Goal: Task Accomplishment & Management: Manage account settings

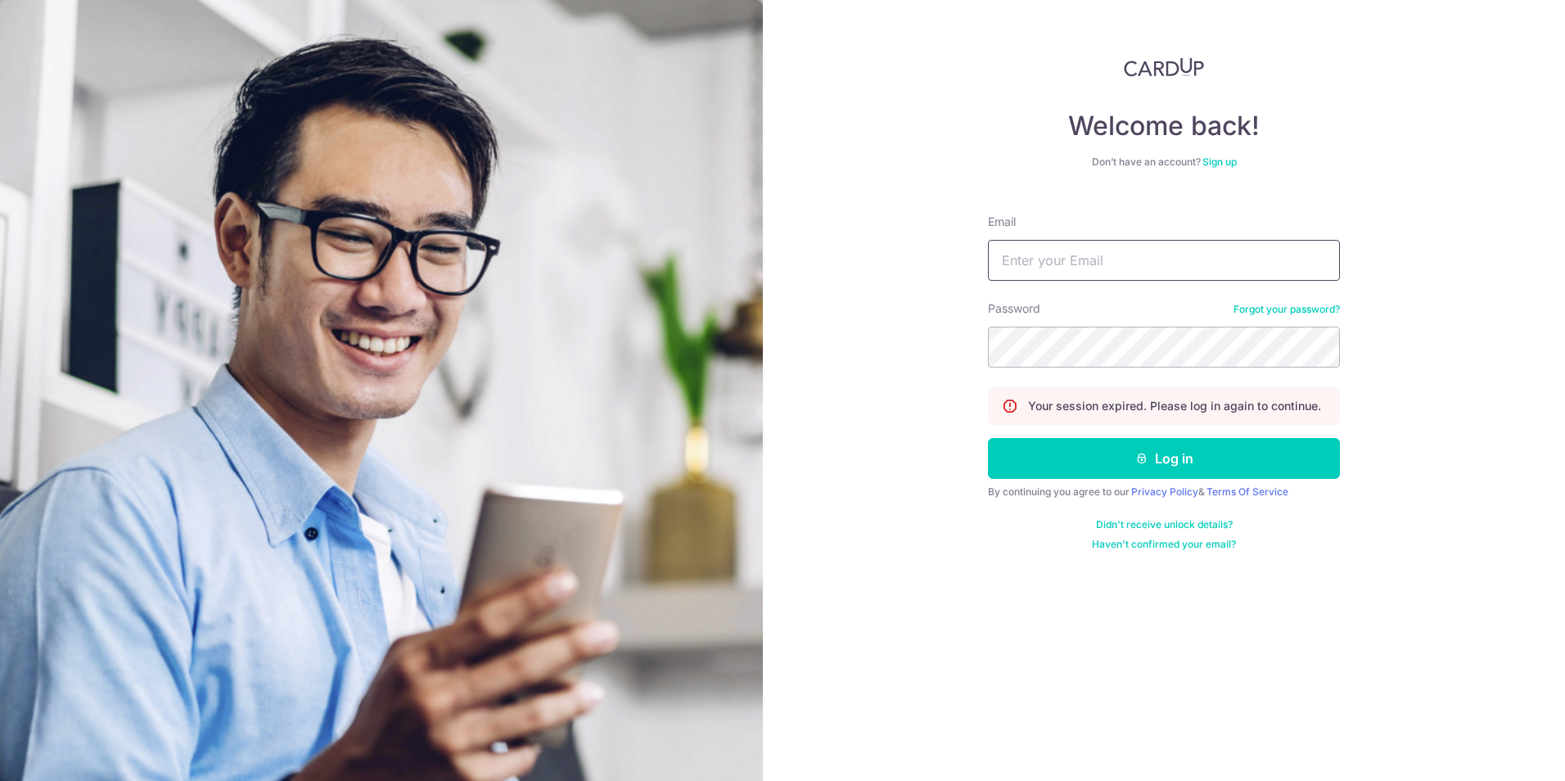
type input "[EMAIL_ADDRESS][DOMAIN_NAME]"
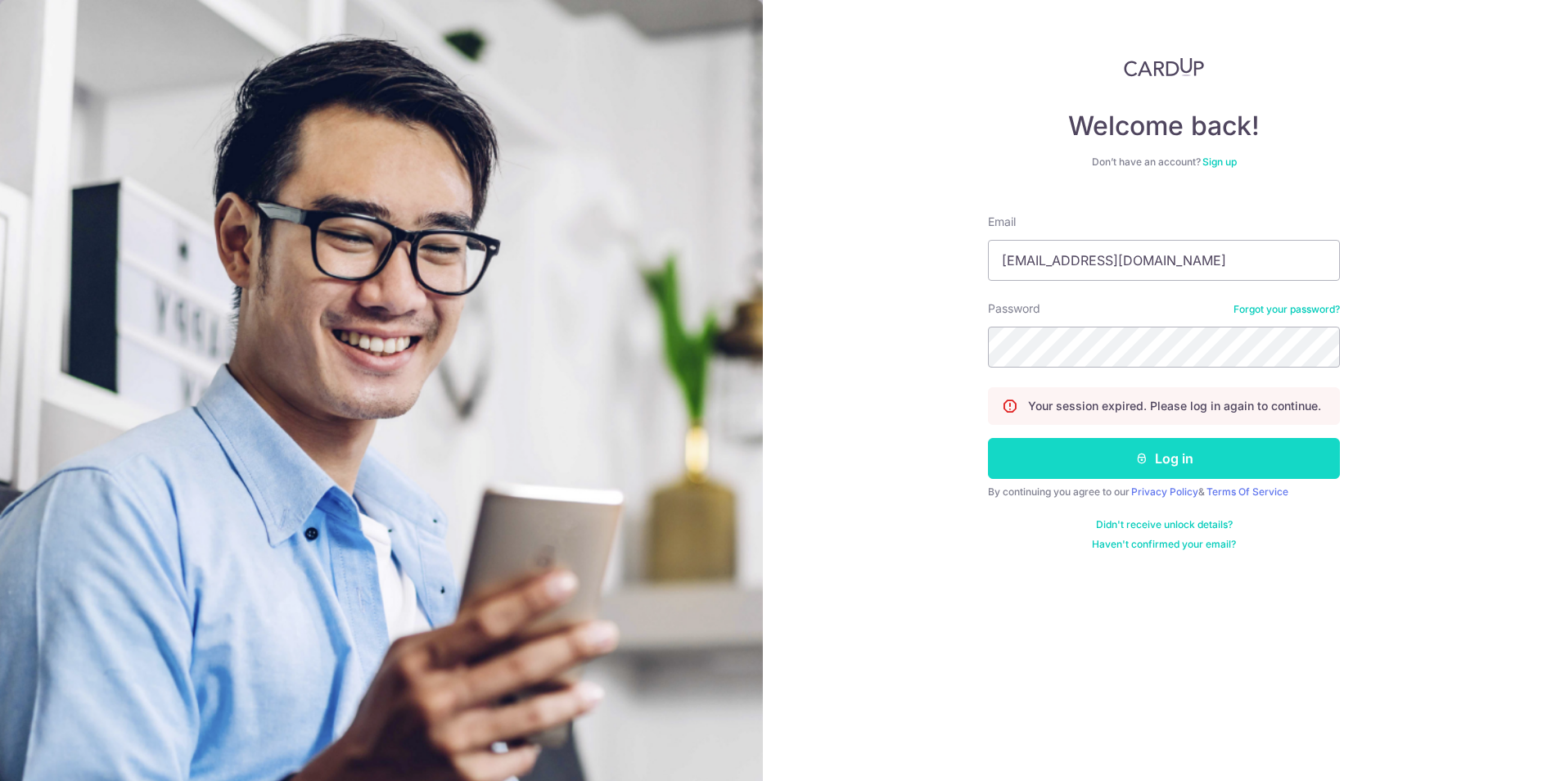
drag, startPoint x: 0, startPoint y: 0, endPoint x: 1203, endPoint y: 460, distance: 1287.8
click at [1203, 460] on button "Log in" at bounding box center [1164, 458] width 352 height 41
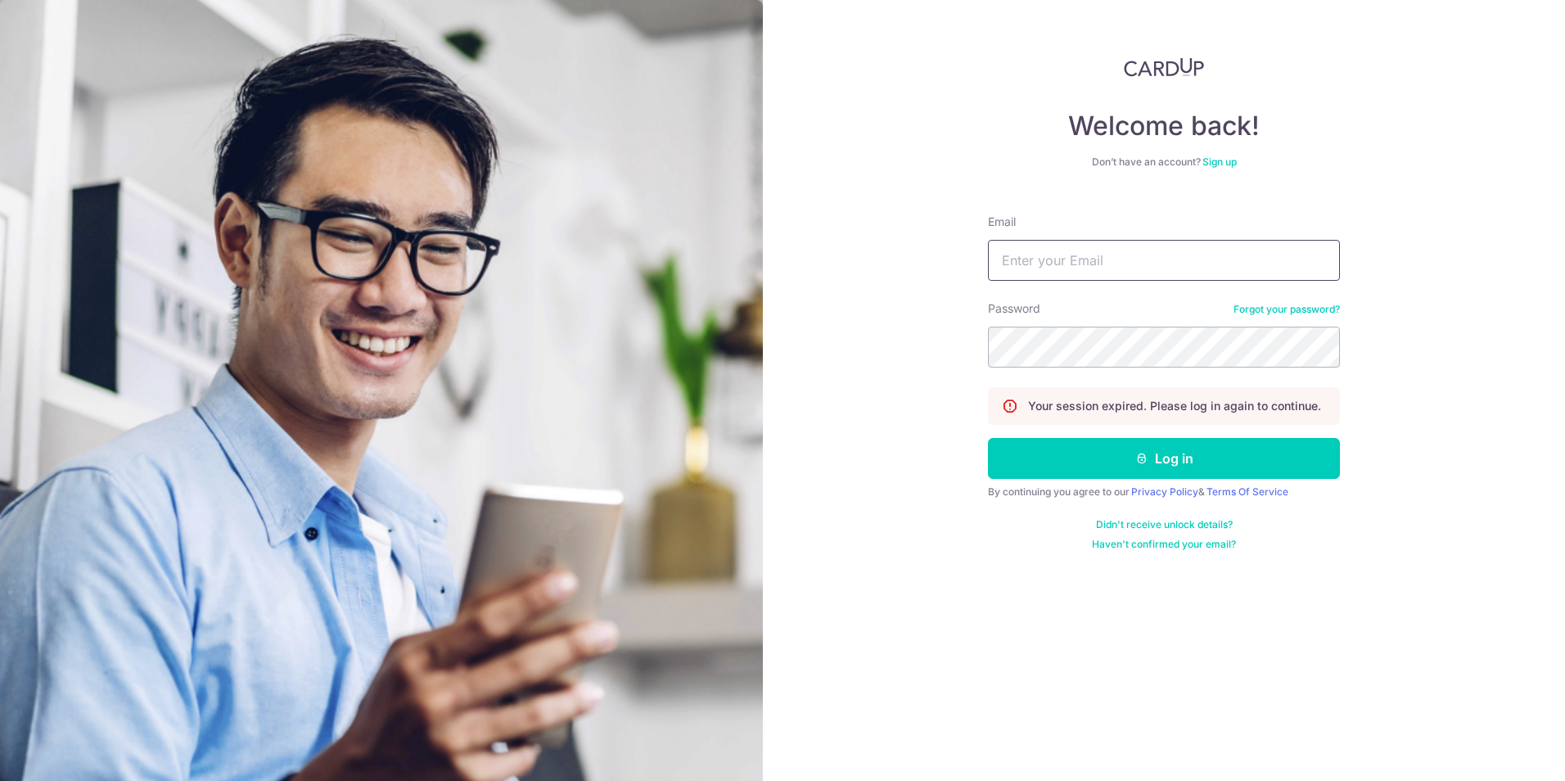
type input "[EMAIL_ADDRESS][DOMAIN_NAME]"
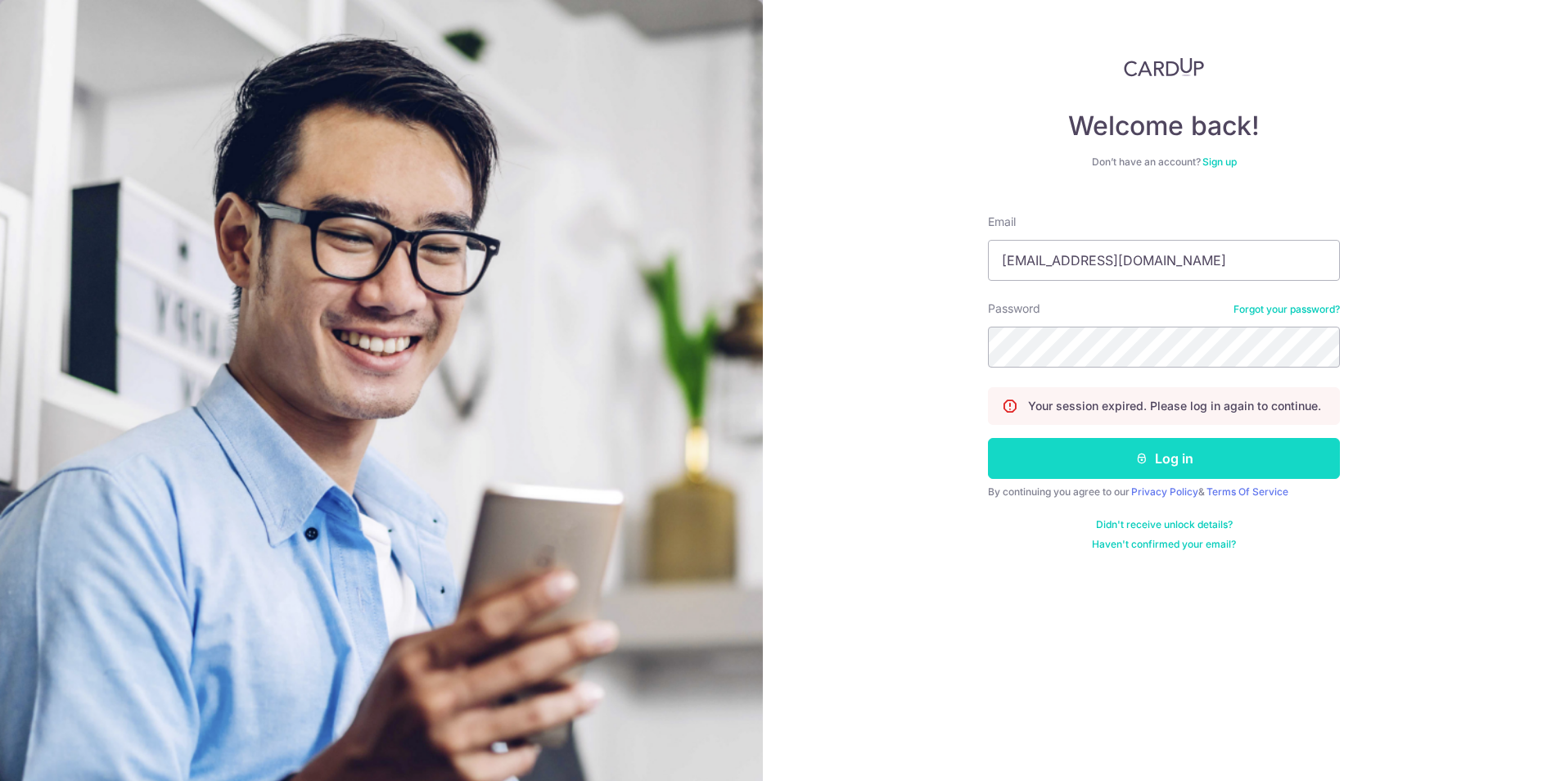
drag, startPoint x: 0, startPoint y: 0, endPoint x: 1282, endPoint y: 456, distance: 1360.9
click at [1282, 456] on button "Log in" at bounding box center [1164, 458] width 352 height 41
